Goal: Transaction & Acquisition: Purchase product/service

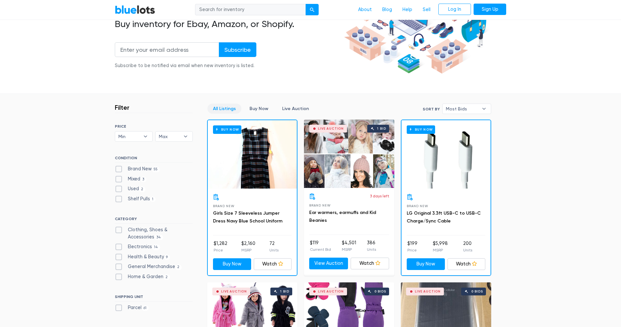
scroll to position [98, 0]
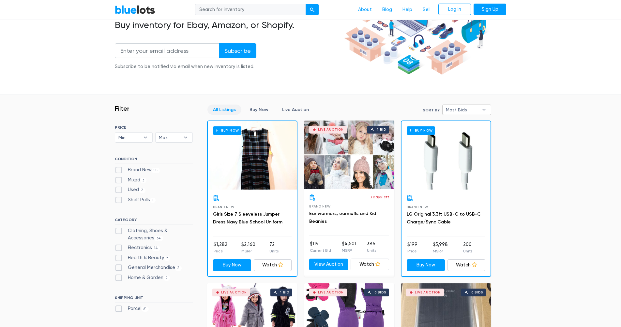
click at [472, 109] on span "Most Bids" at bounding box center [462, 110] width 33 height 10
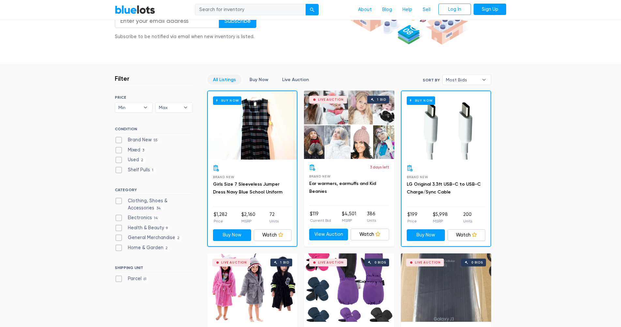
scroll to position [130, 0]
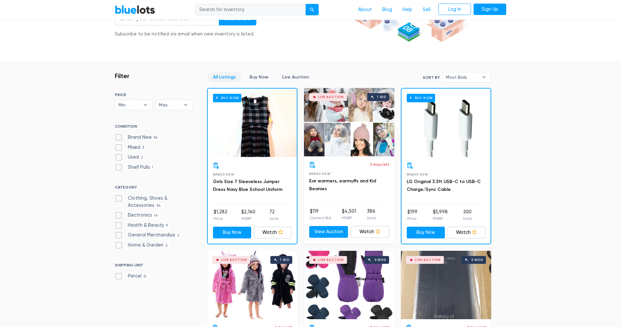
click at [119, 234] on label "General Merchandise 2" at bounding box center [148, 235] width 67 height 7
click at [119, 234] on Merchandise"] "General Merchandise 2" at bounding box center [117, 234] width 4 height 4
checkbox Merchandise"] "true"
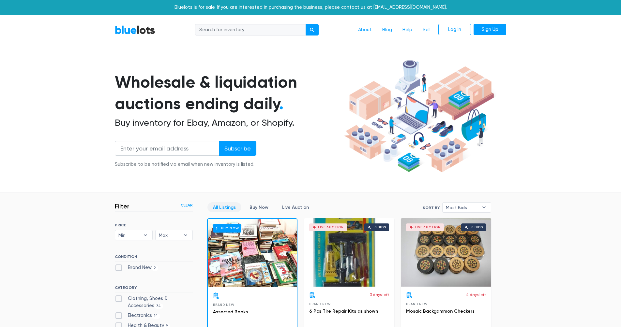
scroll to position [175, 0]
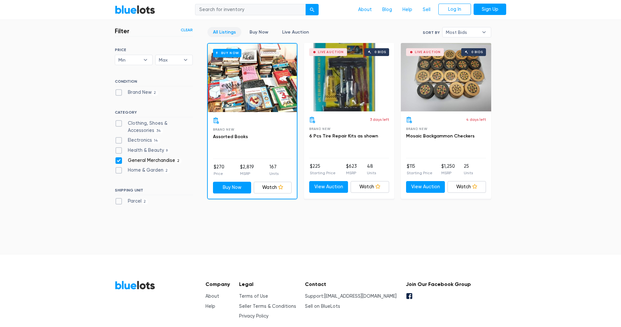
click at [119, 159] on label "General Merchandise 2" at bounding box center [148, 160] width 67 height 7
click at [119, 159] on Merchandise"] "General Merchandise 2" at bounding box center [117, 159] width 4 height 4
checkbox Merchandise"] "false"
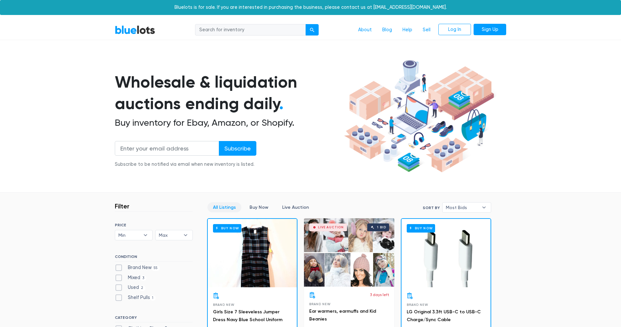
scroll to position [175, 0]
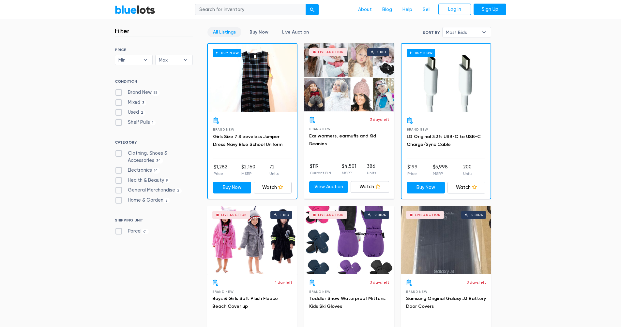
click at [118, 200] on label "Home & Garden 2" at bounding box center [142, 200] width 55 height 7
click at [118, 200] on Garden"] "Home & Garden 2" at bounding box center [117, 199] width 4 height 4
checkbox Garden"] "true"
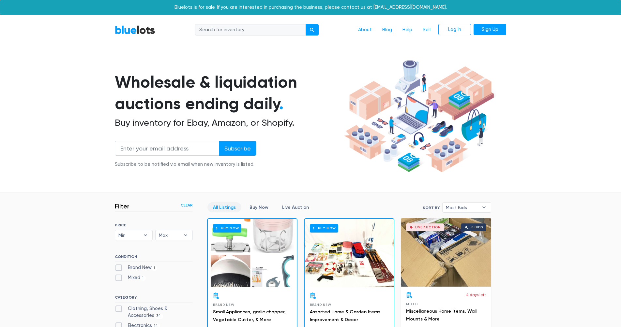
scroll to position [175, 0]
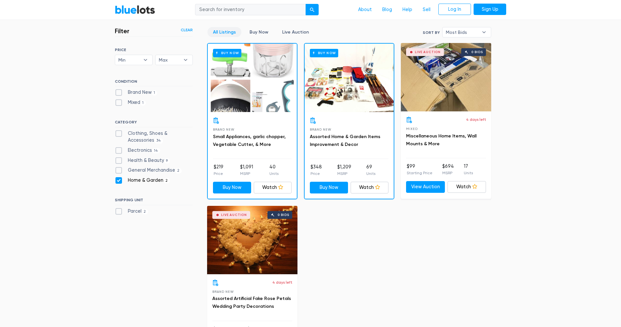
click at [118, 200] on h6 "SHIPPING UNIT" at bounding box center [154, 201] width 78 height 7
click at [120, 180] on label "Home & Garden 2" at bounding box center [142, 180] width 55 height 7
click at [119, 180] on Garden"] "Home & Garden 2" at bounding box center [117, 179] width 4 height 4
checkbox Garden"] "false"
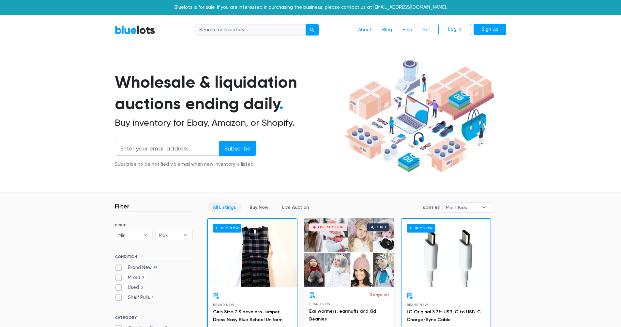
scroll to position [175, 0]
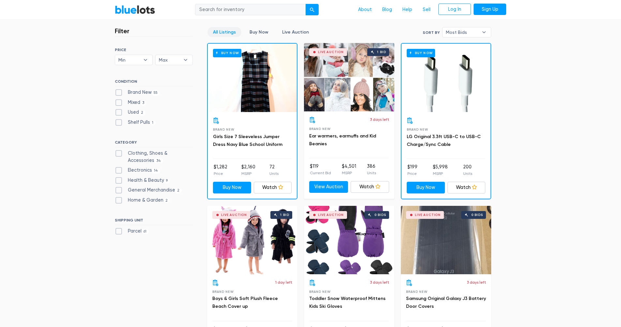
click at [119, 171] on label "Electronics 14" at bounding box center [137, 170] width 45 height 7
click at [119, 171] on input "Electronics 14" at bounding box center [117, 169] width 4 height 4
checkbox input "true"
drag, startPoint x: 78, startPoint y: 146, endPoint x: 73, endPoint y: 145, distance: 5.2
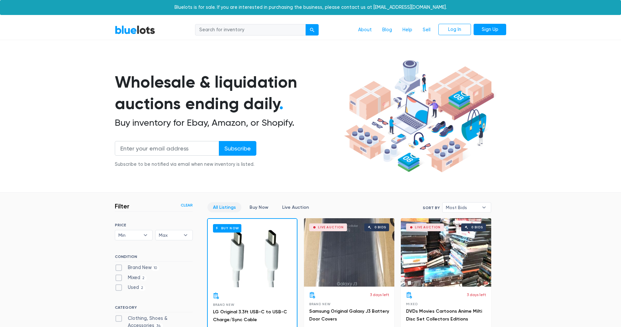
scroll to position [175, 0]
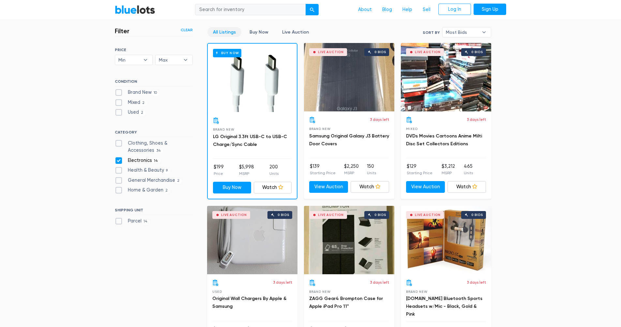
click at [258, 82] on div "Buy Now" at bounding box center [252, 78] width 89 height 68
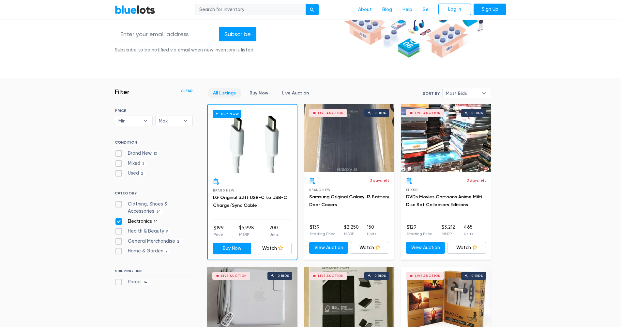
scroll to position [110, 0]
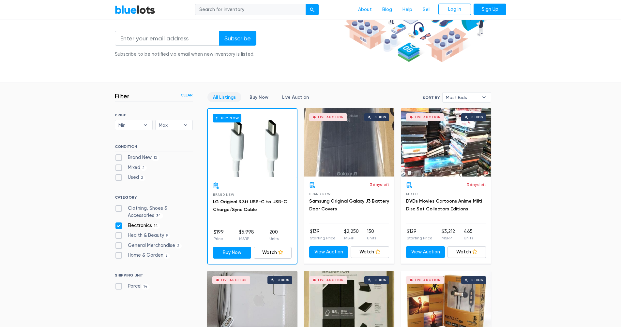
click at [120, 159] on label "Brand New 10" at bounding box center [137, 157] width 44 height 7
click at [119, 159] on New"] "Brand New 10" at bounding box center [117, 156] width 4 height 4
checkbox New"] "true"
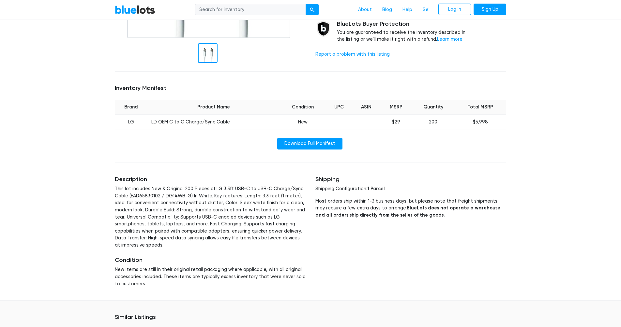
scroll to position [196, 0]
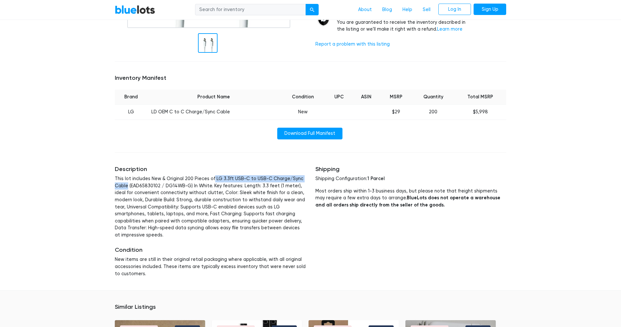
drag, startPoint x: 212, startPoint y: 179, endPoint x: 128, endPoint y: 187, distance: 85.2
click at [128, 187] on p "This lot includes New & Original 200 Pieces of LG 3.3ft USB-C to USB-C Charge/S…" at bounding box center [210, 206] width 191 height 63
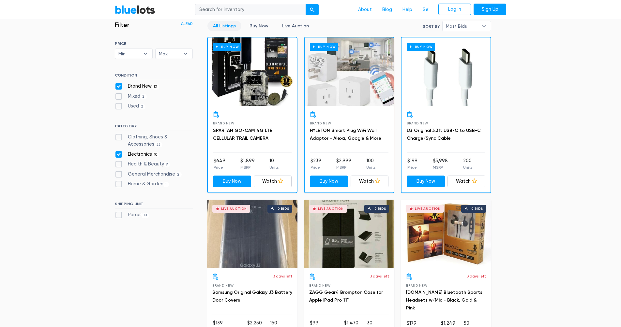
scroll to position [175, 0]
